Goal: Consume media (video, audio): Consume media (video, audio)

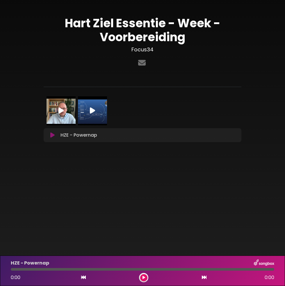
click at [98, 110] on img at bounding box center [92, 110] width 29 height 29
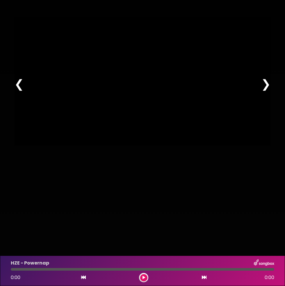
click at [21, 101] on div at bounding box center [142, 81] width 256 height 128
type input "*****"
click at [222, 202] on div "× Pause Play % buffered 00:00 -38:32 Unmute Mute Disable captions Enable captio…" at bounding box center [142, 143] width 285 height 286
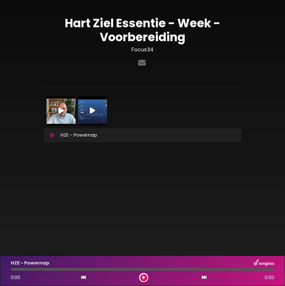
click at [99, 108] on img at bounding box center [92, 110] width 29 height 29
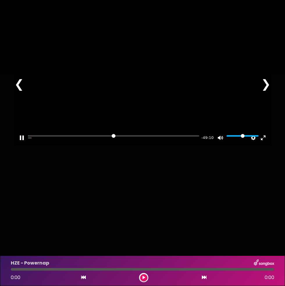
click at [195, 129] on div at bounding box center [142, 81] width 256 height 128
click at [175, 130] on div at bounding box center [142, 81] width 256 height 128
click at [203, 112] on div at bounding box center [142, 81] width 256 height 128
click at [227, 124] on div at bounding box center [142, 81] width 256 height 128
type input "*****"
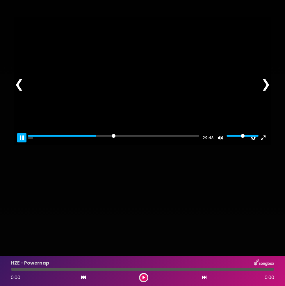
click at [23, 143] on button "Pause Play" at bounding box center [21, 137] width 9 height 9
